Goal: Navigation & Orientation: Find specific page/section

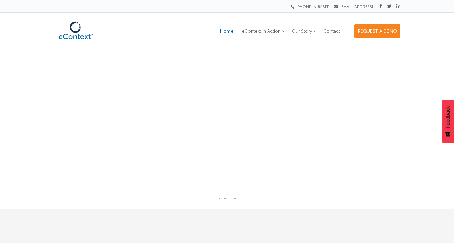
click at [436, 132] on rs-arrow at bounding box center [437, 129] width 13 height 13
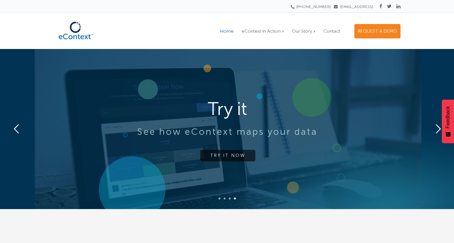
click at [436, 132] on rs-arrow at bounding box center [437, 129] width 13 height 13
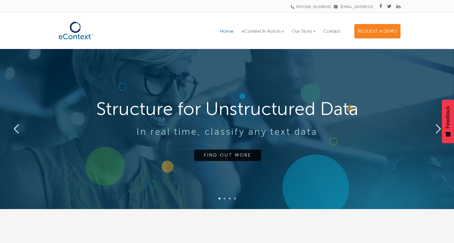
click at [436, 132] on rs-arrow at bounding box center [437, 129] width 13 height 13
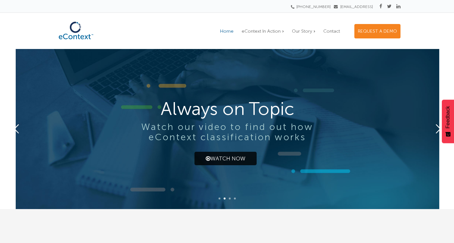
click at [436, 132] on rs-arrow at bounding box center [437, 129] width 13 height 13
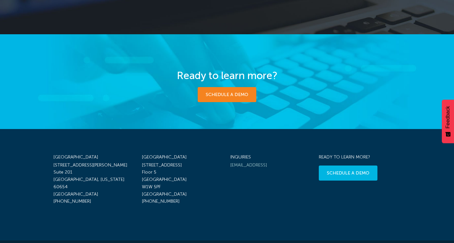
scroll to position [1038, 0]
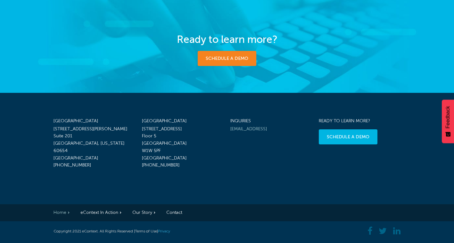
click at [169, 233] on link "Privacy" at bounding box center [164, 231] width 12 height 4
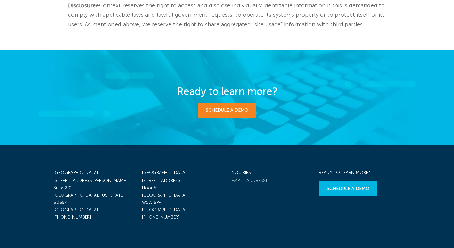
scroll to position [1154, 0]
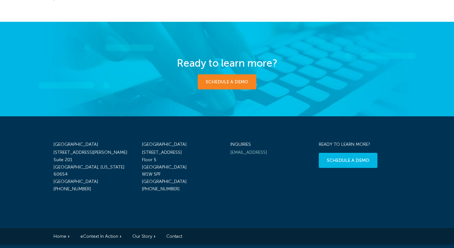
drag, startPoint x: 0, startPoint y: 0, endPoint x: 169, endPoint y: 233, distance: 287.7
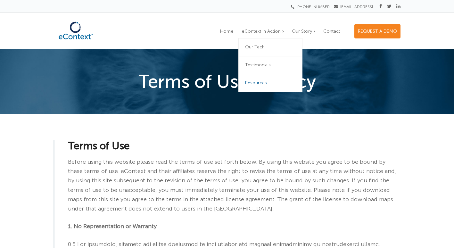
click at [262, 82] on span "Resources" at bounding box center [256, 82] width 22 height 5
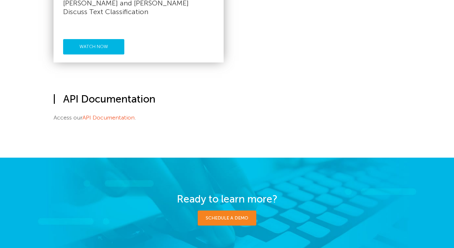
scroll to position [636, 0]
